Goal: Information Seeking & Learning: Learn about a topic

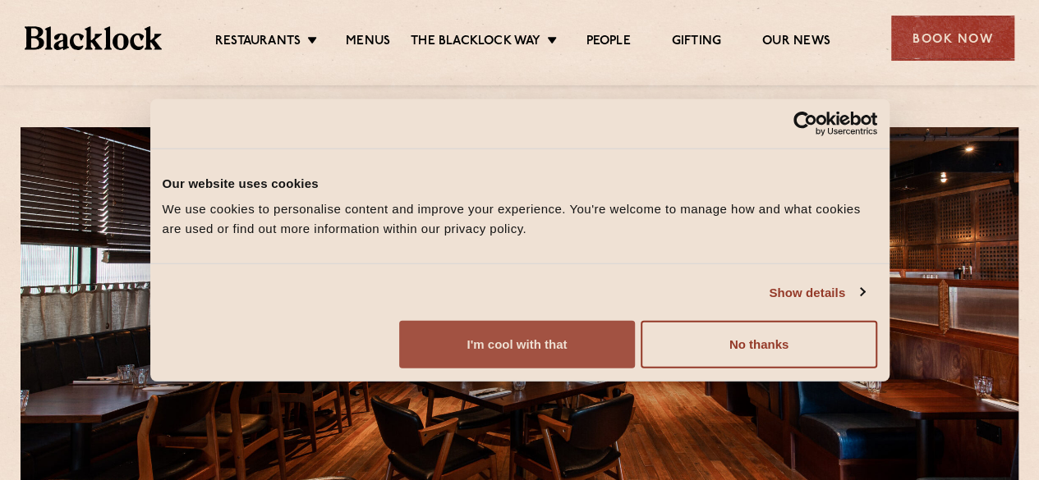
click at [635, 369] on button "I'm cool with that" at bounding box center [517, 345] width 236 height 48
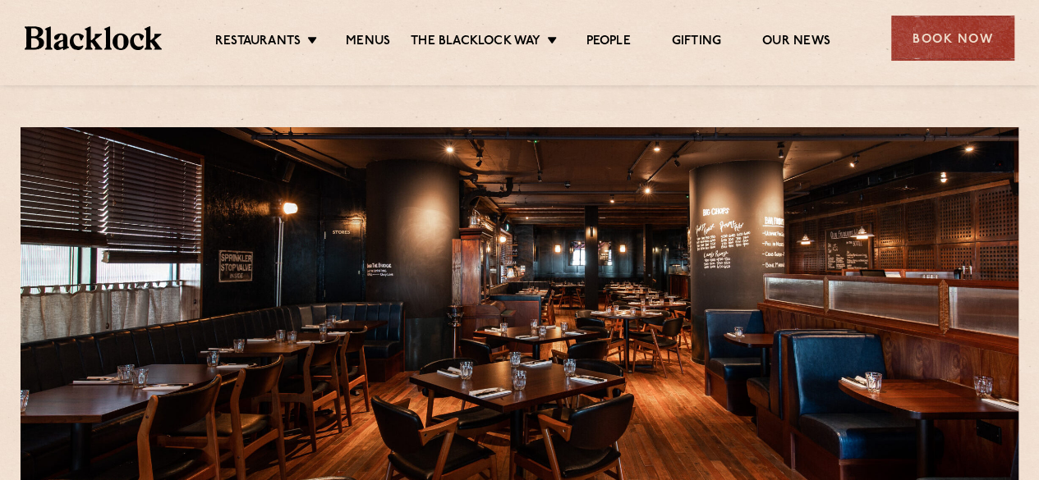
click at [365, 32] on ul "Restaurants [GEOGRAPHIC_DATA] [GEOGRAPHIC_DATA] [GEOGRAPHIC_DATA] [GEOGRAPHIC_D…" at bounding box center [522, 38] width 721 height 26
click at [373, 37] on link "Menus" at bounding box center [368, 43] width 44 height 18
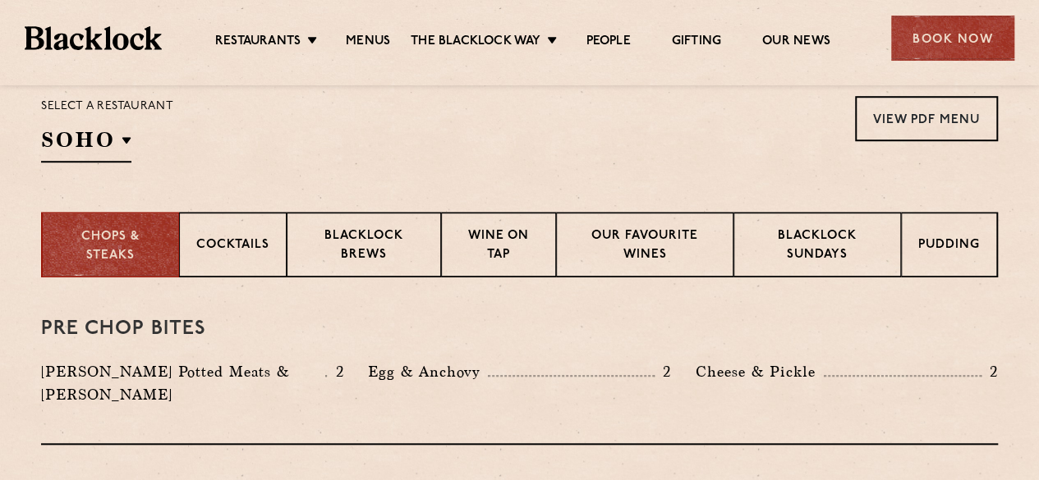
scroll to position [657, 0]
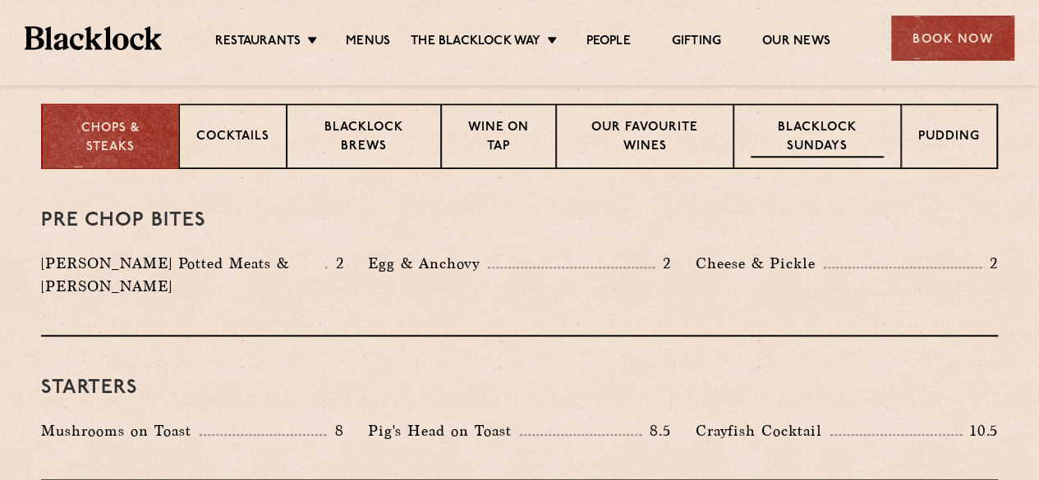
click at [754, 128] on p "Blacklock Sundays" at bounding box center [817, 138] width 133 height 39
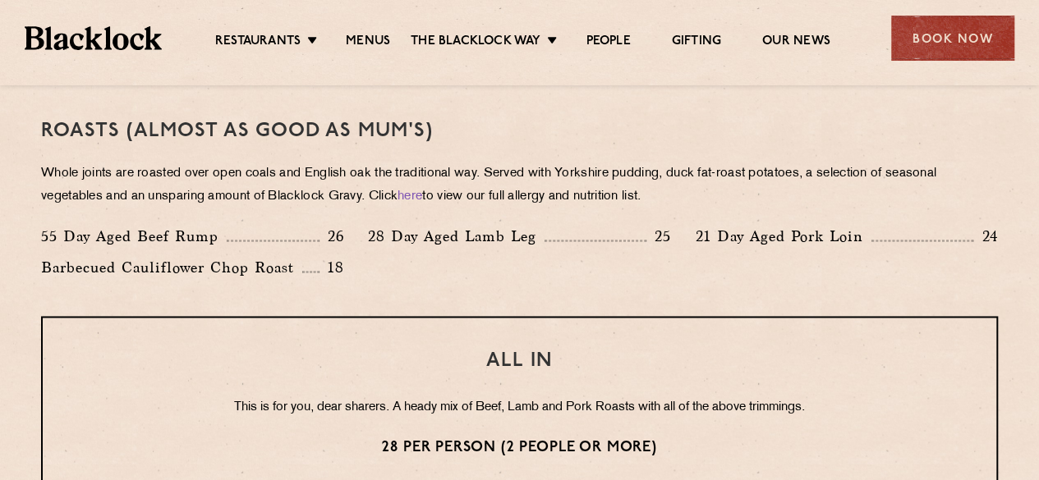
scroll to position [1150, 0]
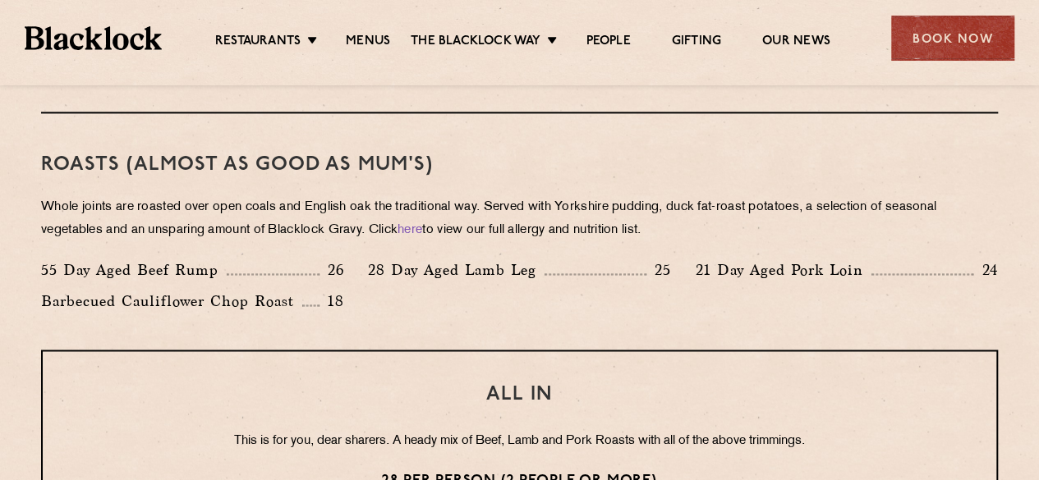
click at [847, 188] on div "Roasts (Almost as good as Mum's) Whole joints are roasted over open coals and E…" at bounding box center [519, 231] width 957 height 236
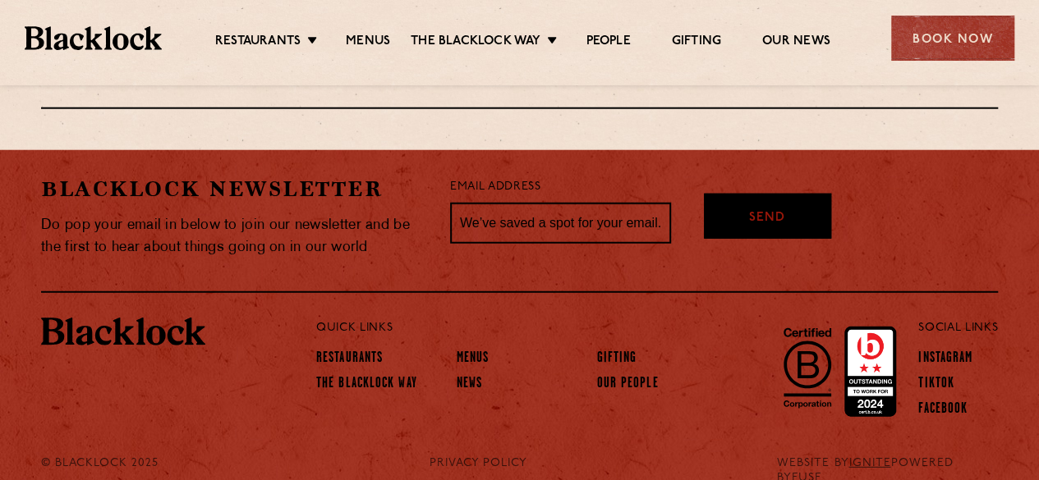
scroll to position [1560, 0]
